Goal: Task Accomplishment & Management: Manage account settings

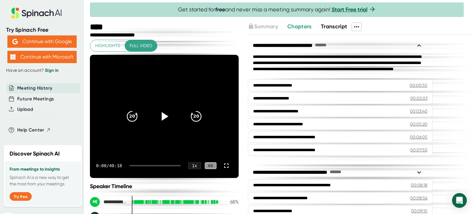
scroll to position [246, 0]
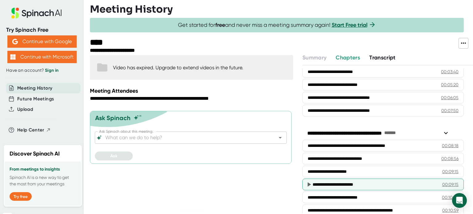
scroll to position [92, 0]
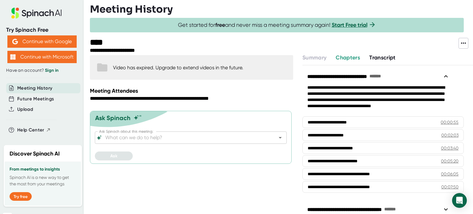
click at [382, 57] on span "Transcript" at bounding box center [382, 57] width 26 height 7
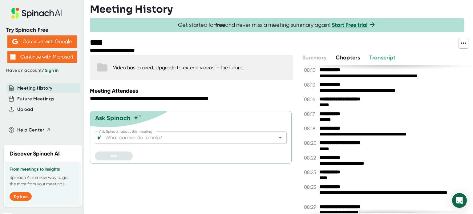
scroll to position [2371, 0]
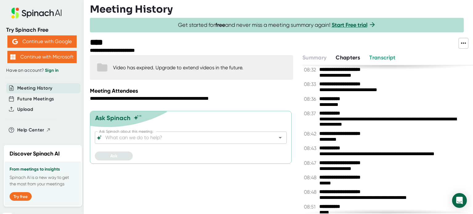
click at [357, 60] on span "Chapters" at bounding box center [348, 57] width 24 height 7
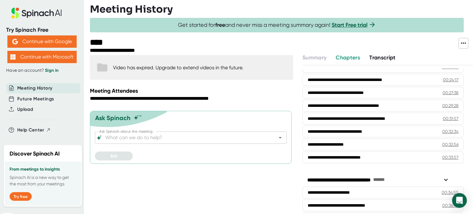
scroll to position [457, 0]
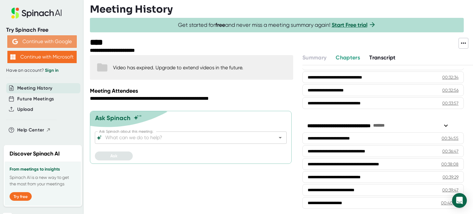
click at [46, 43] on button "Continue with Google" at bounding box center [41, 41] width 69 height 12
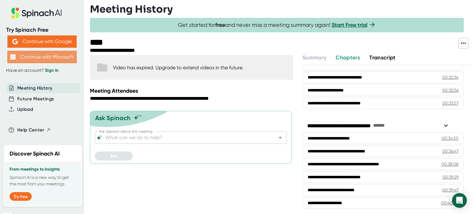
click at [38, 59] on button "Continue with Microsoft" at bounding box center [41, 57] width 69 height 12
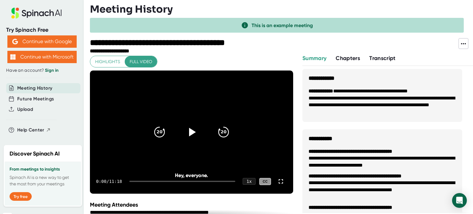
click at [322, 56] on span "Summary" at bounding box center [314, 58] width 24 height 7
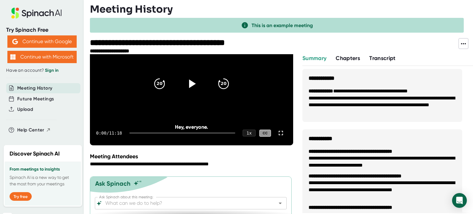
scroll to position [66, 0]
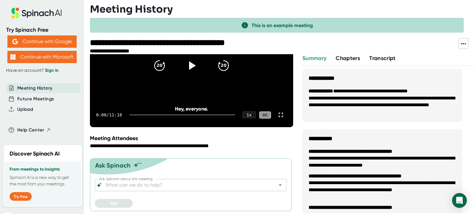
click at [55, 70] on link "Sign in" at bounding box center [52, 70] width 14 height 5
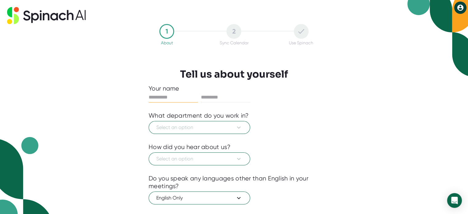
click at [174, 98] on input "text" at bounding box center [173, 97] width 49 height 10
type input "******"
type input "****"
click at [240, 125] on icon at bounding box center [238, 127] width 7 height 7
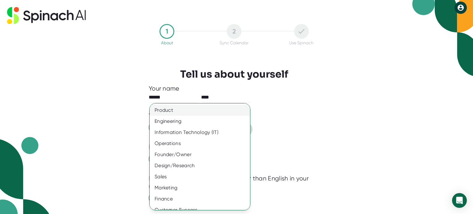
click at [168, 109] on div "Product" at bounding box center [202, 110] width 105 height 11
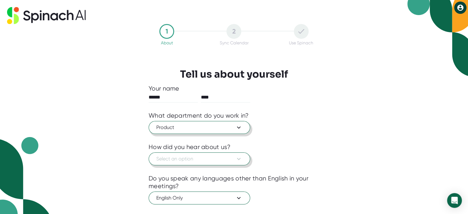
click at [213, 163] on button "Select an option" at bounding box center [200, 158] width 102 height 13
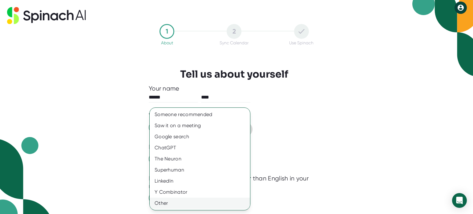
click at [162, 203] on div "Other" at bounding box center [200, 203] width 100 height 11
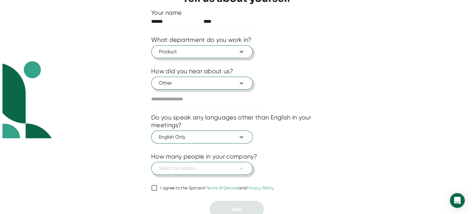
scroll to position [79, 0]
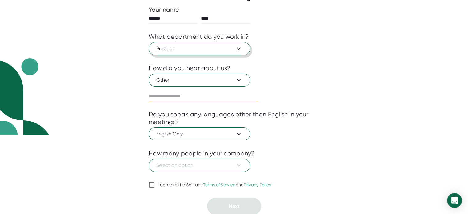
click at [176, 96] on input "text" at bounding box center [204, 96] width 110 height 10
type input "**********"
click at [232, 130] on span "English Only" at bounding box center [199, 133] width 86 height 7
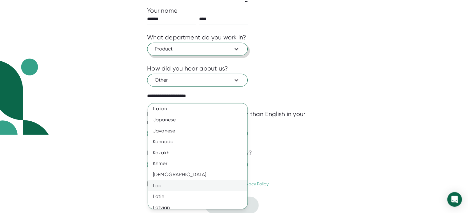
scroll to position [523, 0]
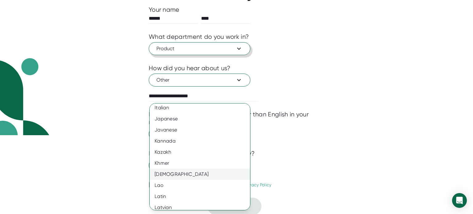
click at [195, 178] on div "[DEMOGRAPHIC_DATA]" at bounding box center [202, 174] width 105 height 11
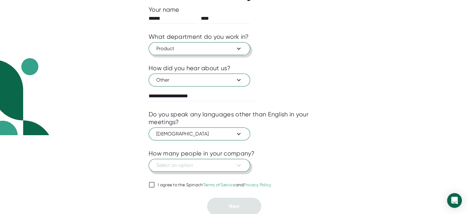
click at [215, 165] on span "Select an option" at bounding box center [199, 165] width 86 height 7
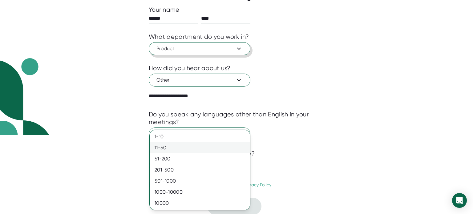
click at [180, 149] on div "11-50" at bounding box center [200, 147] width 100 height 11
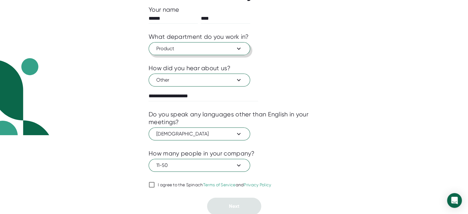
click at [153, 184] on input "I agree to the Spinach Terms of Service and Privacy Policy" at bounding box center [152, 184] width 6 height 7
checkbox input "true"
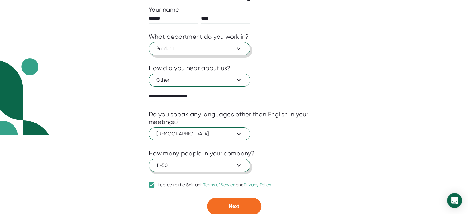
click at [215, 165] on span "11-50" at bounding box center [199, 165] width 86 height 7
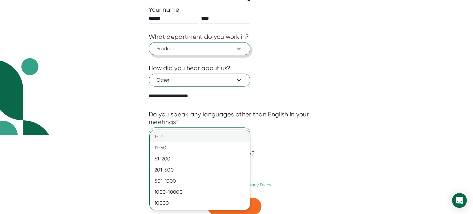
click at [164, 138] on div "1-10" at bounding box center [200, 136] width 100 height 11
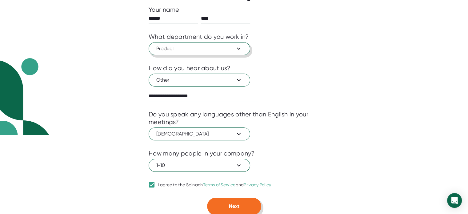
click at [226, 206] on button "Next" at bounding box center [234, 206] width 54 height 17
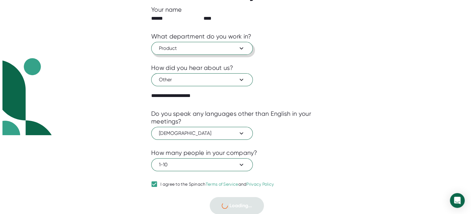
scroll to position [0, 0]
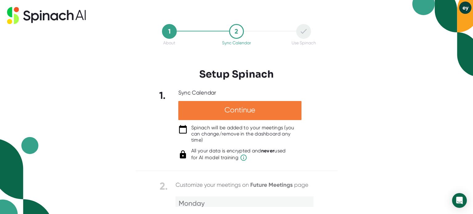
click at [246, 111] on div "Continue" at bounding box center [239, 110] width 123 height 19
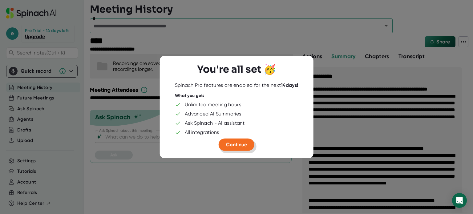
click at [238, 145] on span "Continue" at bounding box center [236, 144] width 21 height 6
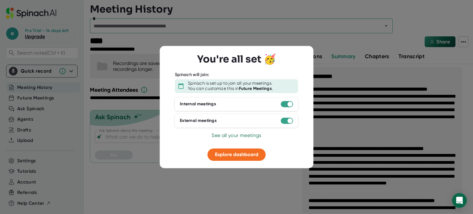
click at [230, 173] on div at bounding box center [236, 107] width 473 height 214
click at [244, 138] on span "See all your meetings" at bounding box center [237, 135] width 50 height 6
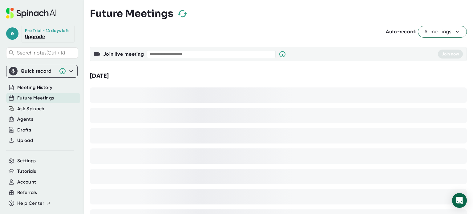
click at [46, 99] on span "Future Meetings" at bounding box center [35, 98] width 37 height 7
click at [33, 84] on span "Meeting History" at bounding box center [34, 87] width 35 height 7
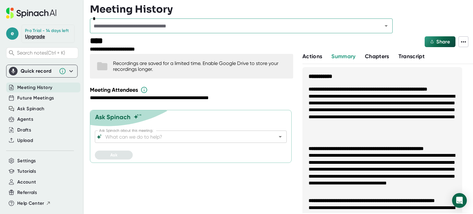
click at [310, 57] on span "Actions" at bounding box center [312, 56] width 20 height 7
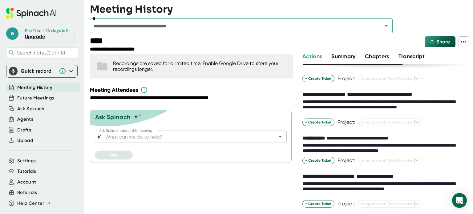
scroll to position [34, 0]
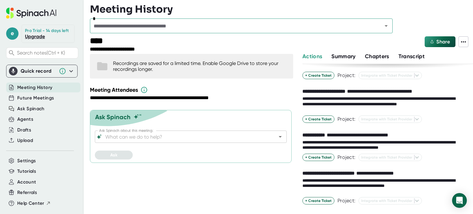
click at [33, 36] on link "Upgrade" at bounding box center [35, 37] width 20 height 6
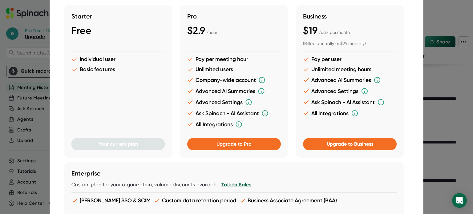
scroll to position [0, 0]
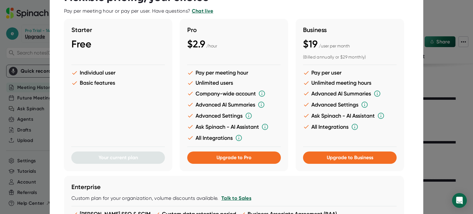
click at [32, 65] on div at bounding box center [236, 107] width 473 height 214
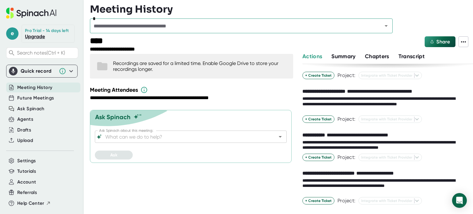
click at [346, 58] on span "Summary" at bounding box center [343, 56] width 24 height 7
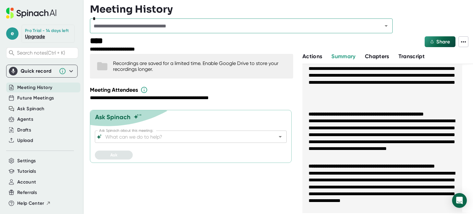
click at [28, 87] on span "Meeting History" at bounding box center [34, 87] width 35 height 7
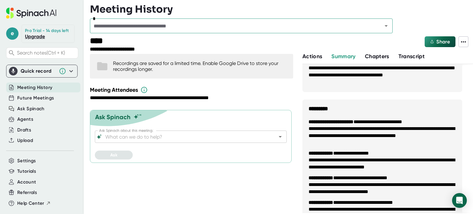
scroll to position [546, 0]
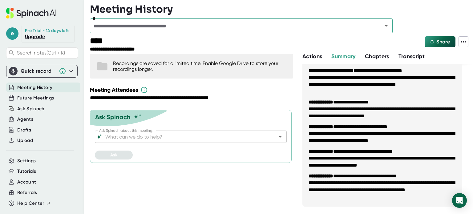
click at [311, 55] on span "Actions" at bounding box center [312, 56] width 20 height 7
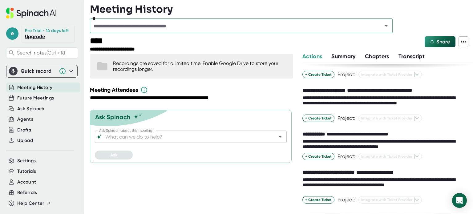
scroll to position [34, 0]
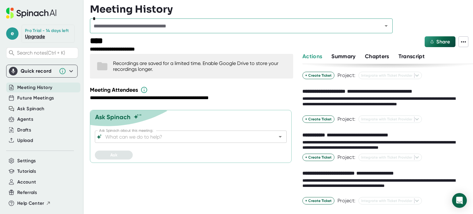
click at [378, 56] on span "Chapters" at bounding box center [377, 56] width 24 height 7
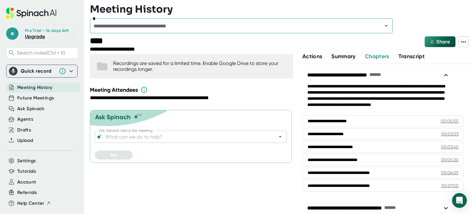
click at [409, 57] on span "Transcript" at bounding box center [411, 56] width 26 height 7
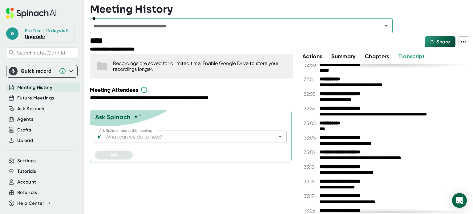
scroll to position [8480, 0]
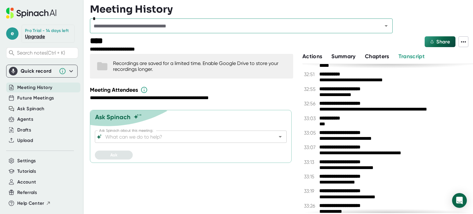
click at [258, 191] on div "**********" at bounding box center [192, 133] width 205 height 162
click at [212, 178] on div "**********" at bounding box center [192, 133] width 205 height 162
click at [230, 39] on div at bounding box center [287, 44] width 273 height 16
